Goal: Task Accomplishment & Management: Complete application form

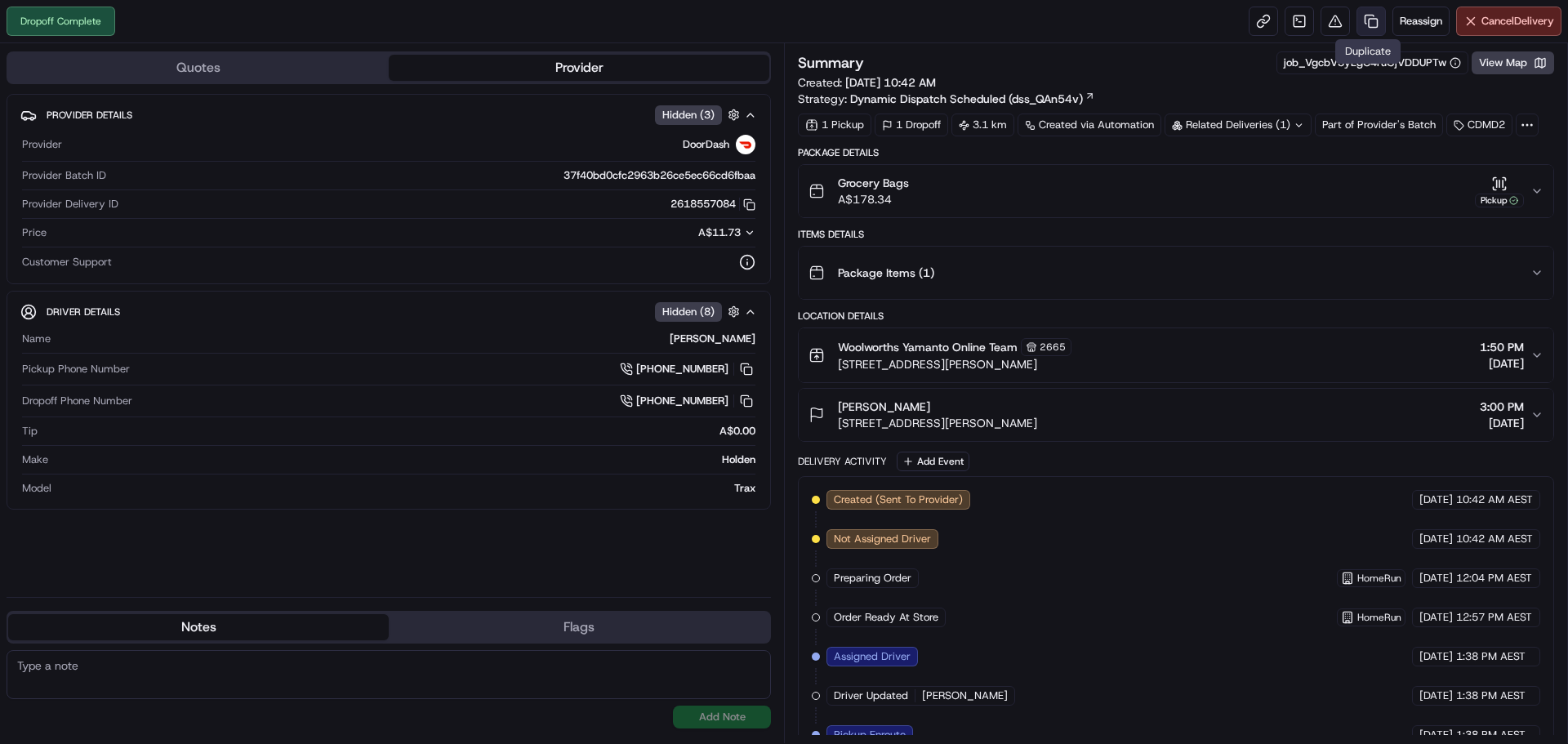
click at [1373, 15] on link at bounding box center [1372, 21] width 29 height 29
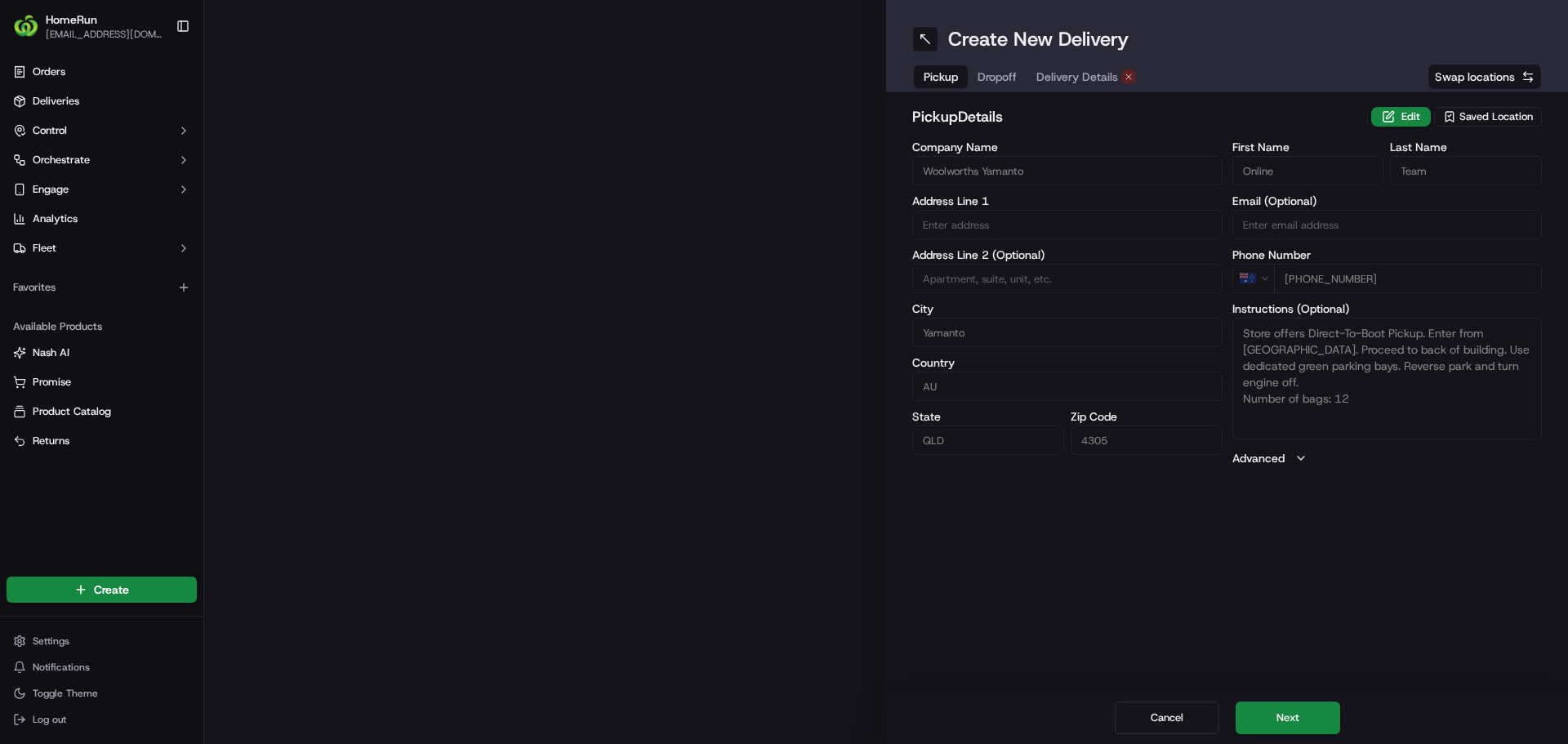
type input "[GEOGRAPHIC_DATA][PERSON_NAME]"
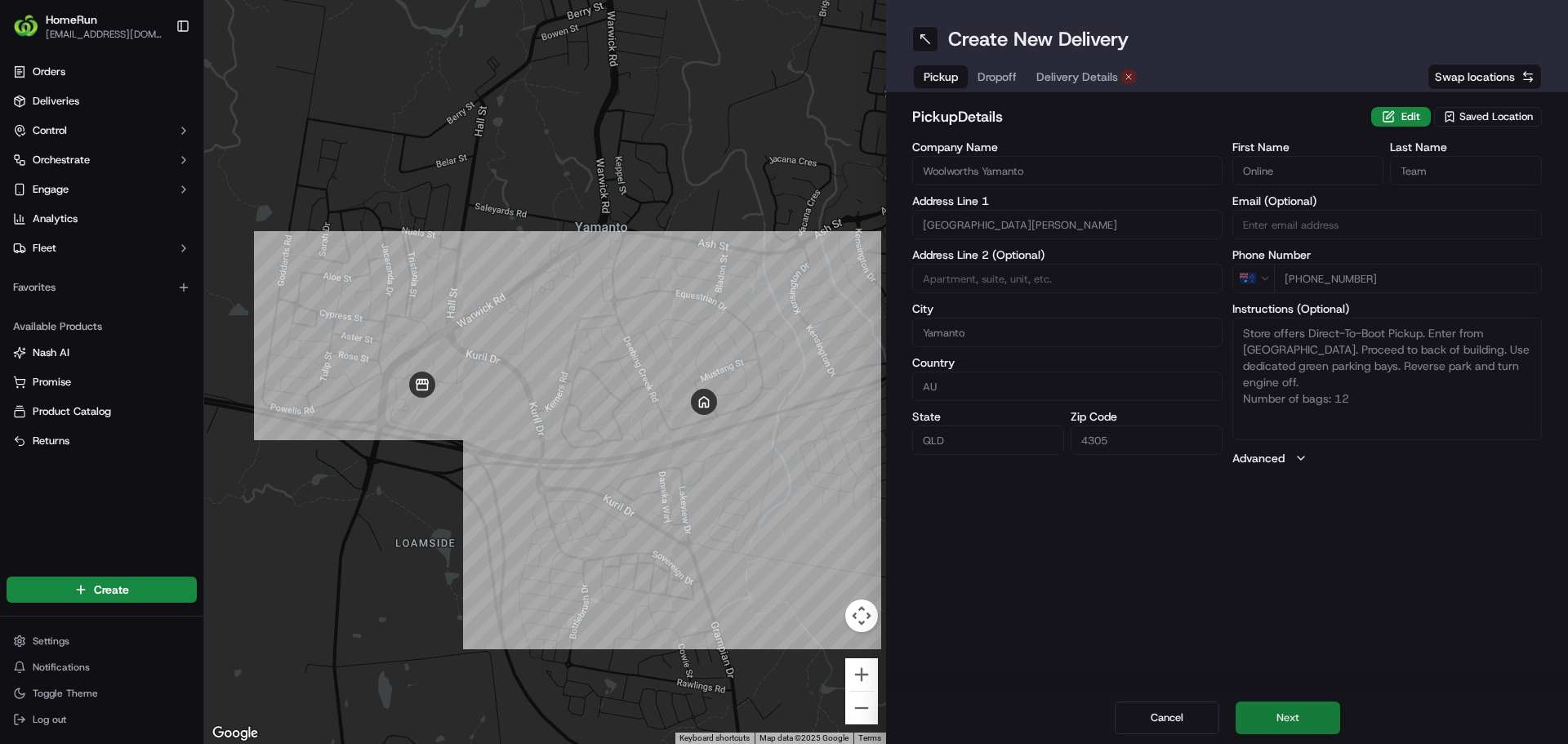
click at [1278, 716] on button "Next" at bounding box center [1288, 718] width 105 height 33
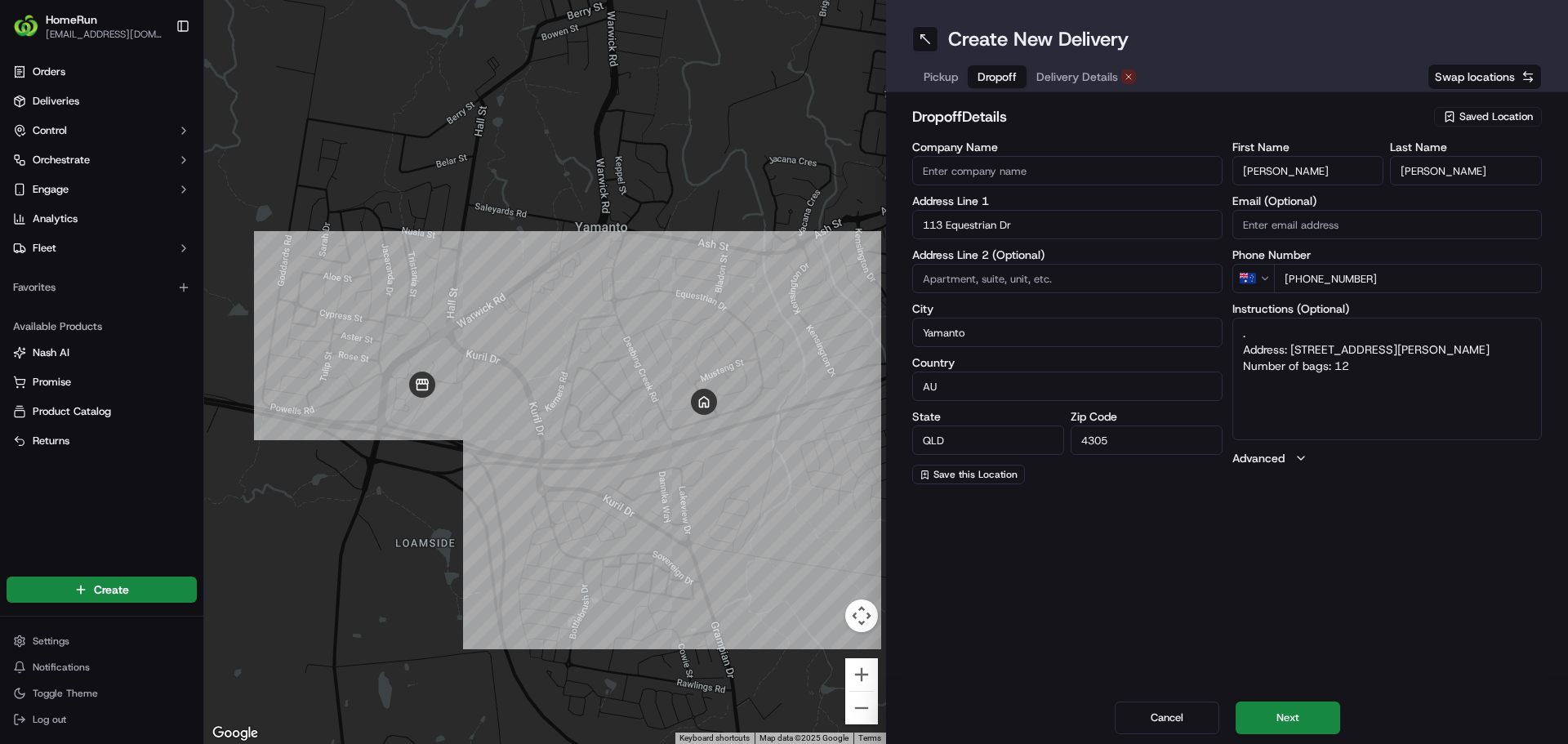
click at [1093, 74] on span "Delivery Details" at bounding box center [1077, 76] width 82 height 16
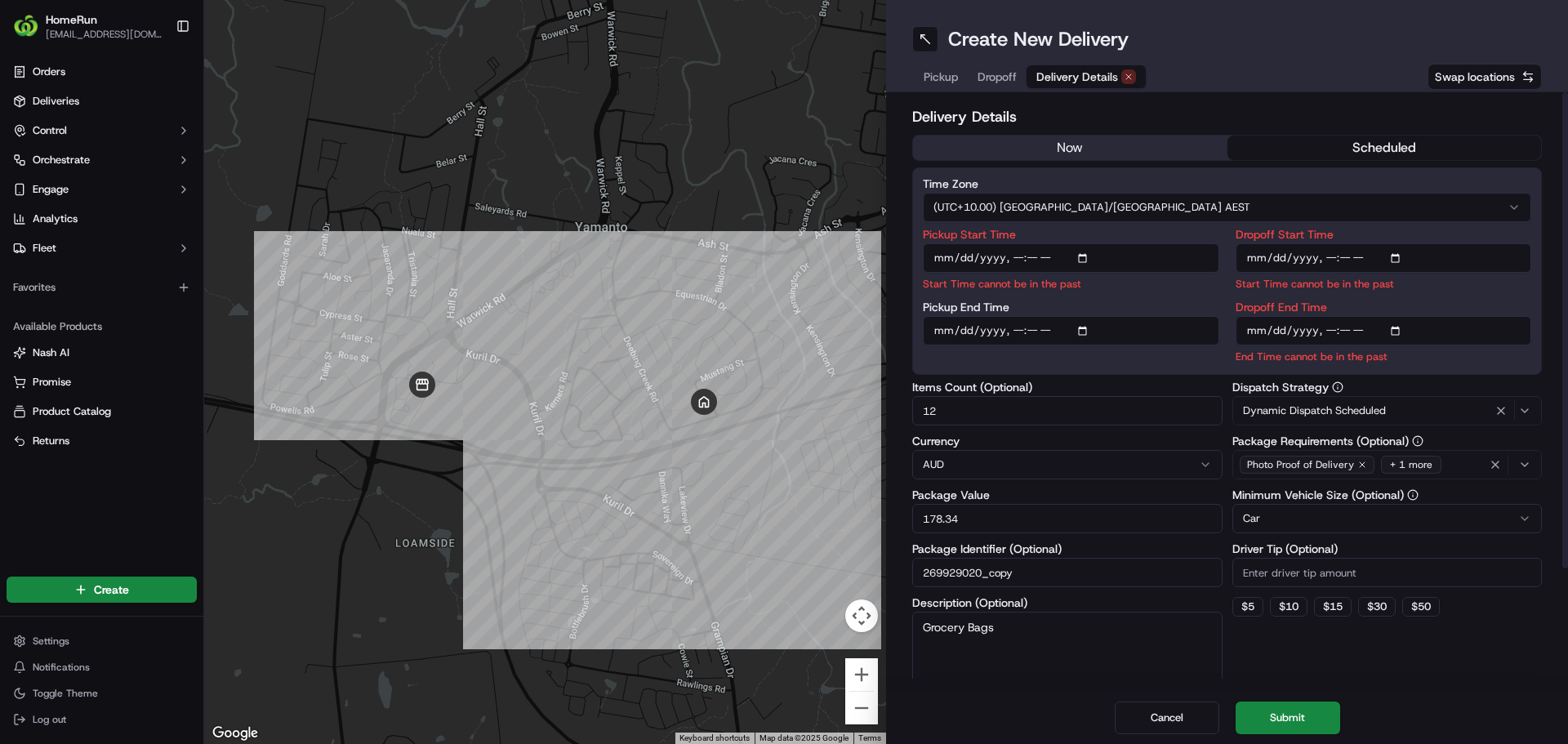
click at [1372, 124] on h2 "Delivery Details" at bounding box center [1227, 116] width 630 height 23
click at [1372, 136] on div "Delivery Details now scheduled Time Zone (UTC+10.00) [GEOGRAPHIC_DATA]/[GEOGRAP…" at bounding box center [1227, 466] width 630 height 721
click at [1370, 145] on button "scheduled" at bounding box center [1385, 147] width 315 height 25
click at [1095, 150] on button "now" at bounding box center [1071, 147] width 315 height 25
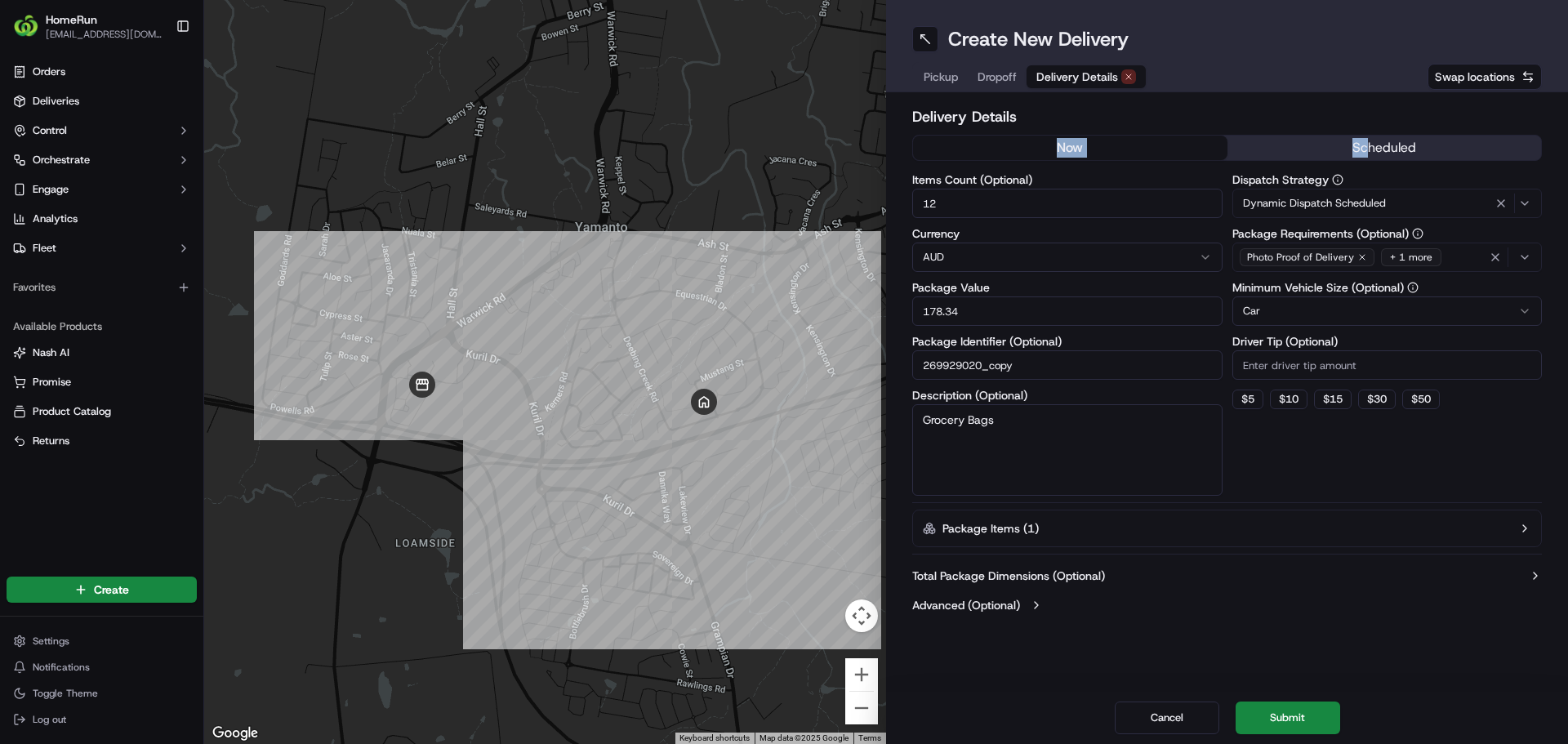
click at [1283, 712] on button "Submit" at bounding box center [1288, 718] width 105 height 33
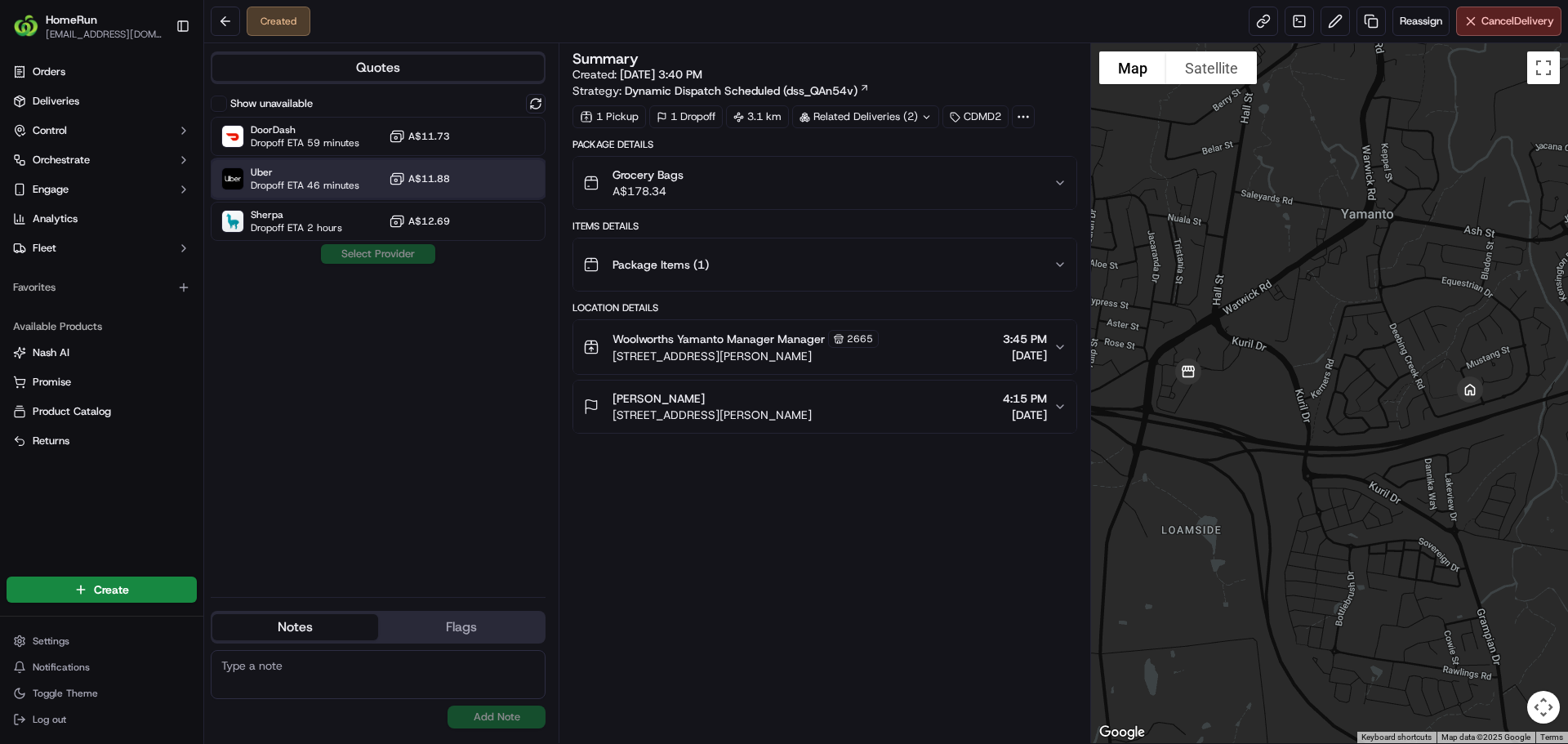
click at [287, 171] on span "Uber" at bounding box center [305, 172] width 109 height 13
click at [372, 243] on div "Show unavailable DoorDash Dropoff ETA 59 minutes A$11.73 Uber Dropoff ETA 46 mi…" at bounding box center [378, 338] width 335 height 490
click at [357, 259] on button "Assign Provider" at bounding box center [378, 254] width 116 height 20
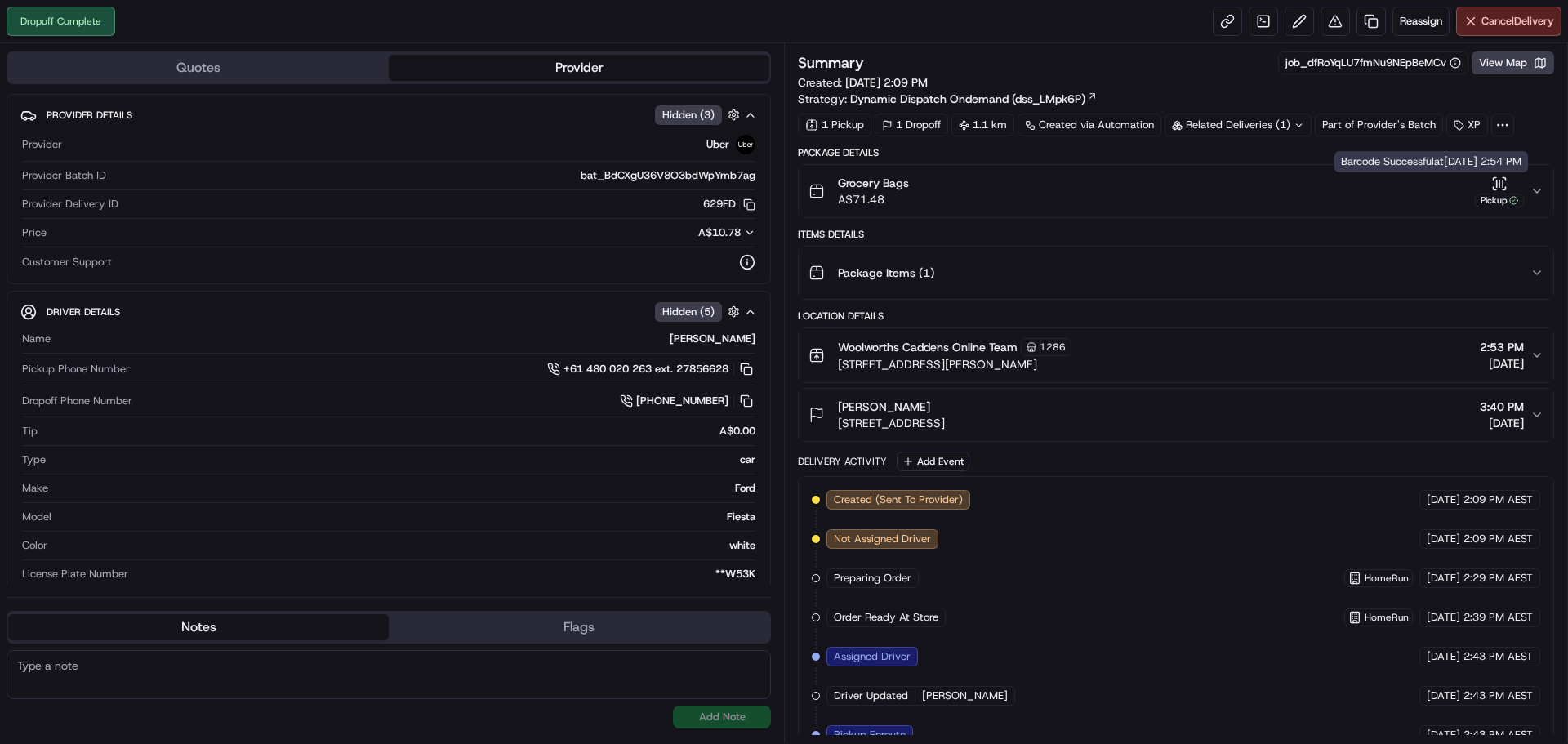
click at [1503, 193] on div "Pickup" at bounding box center [1500, 200] width 49 height 14
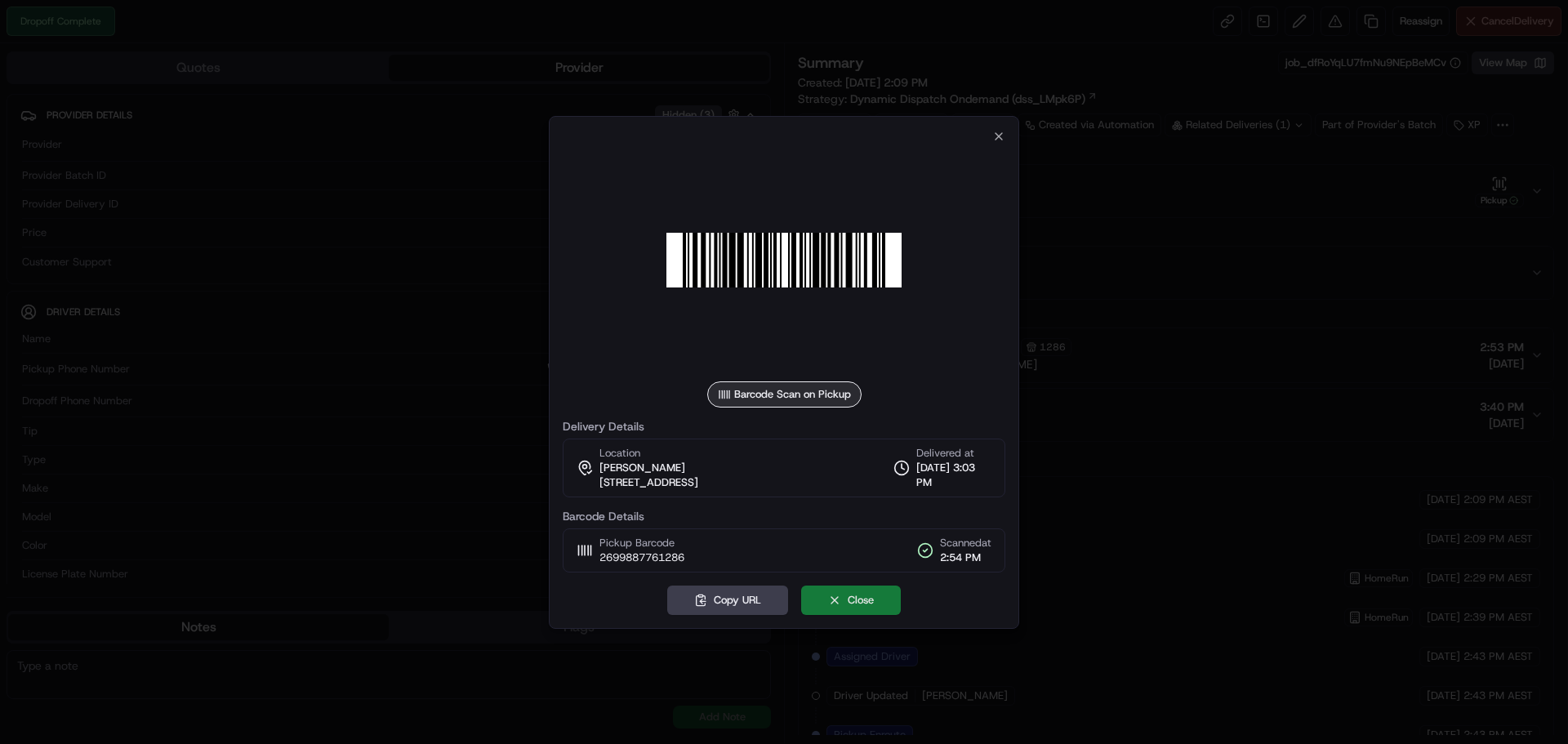
click at [864, 603] on button "Close" at bounding box center [852, 600] width 100 height 29
